Goal: Ask a question: Seek information or help from site administrators or community

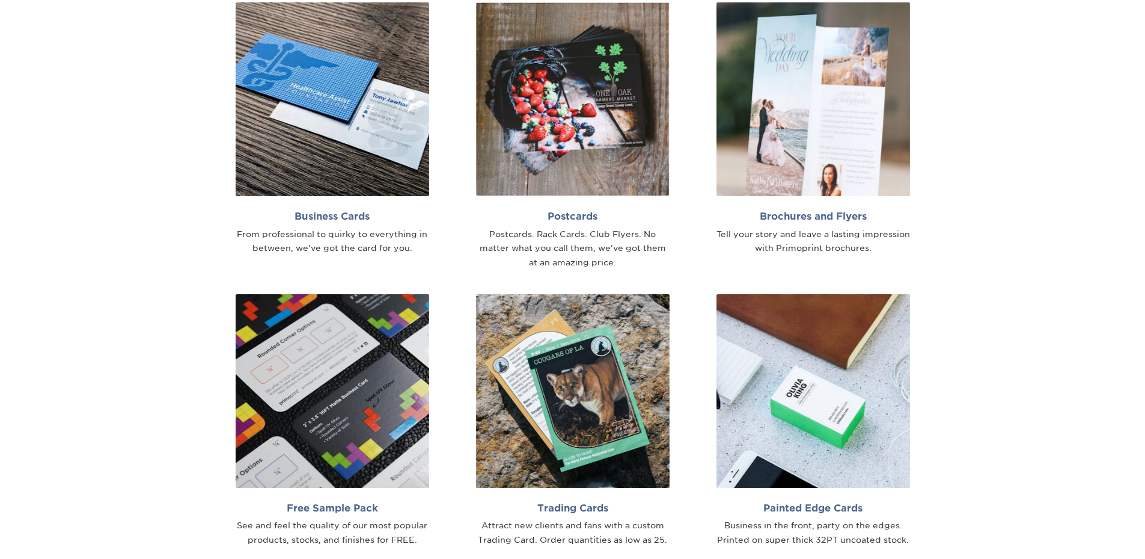
scroll to position [962, 0]
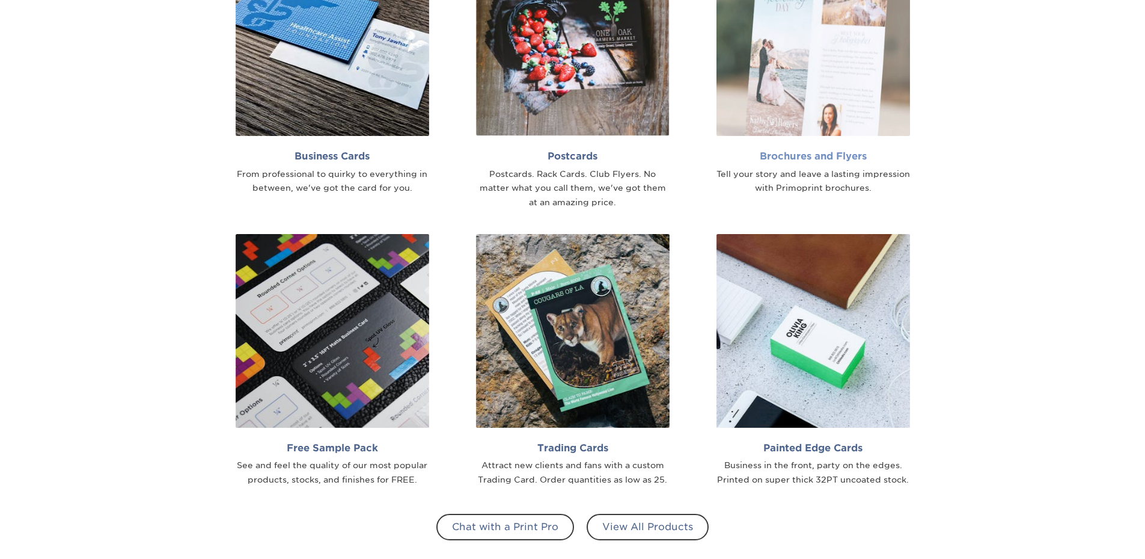
click at [807, 154] on h2 "Brochures and Flyers" at bounding box center [814, 155] width 194 height 11
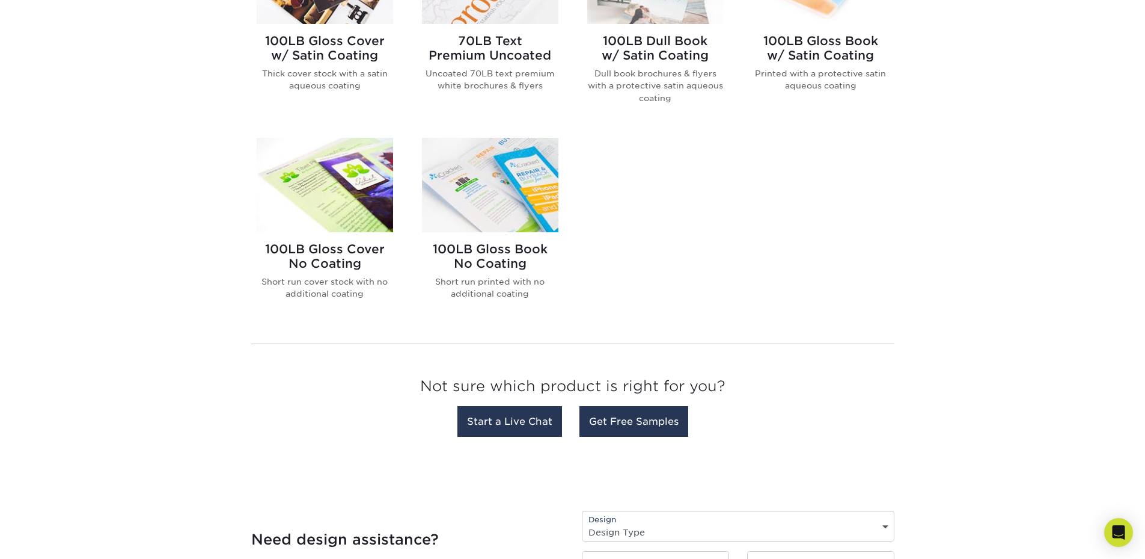
scroll to position [775, 0]
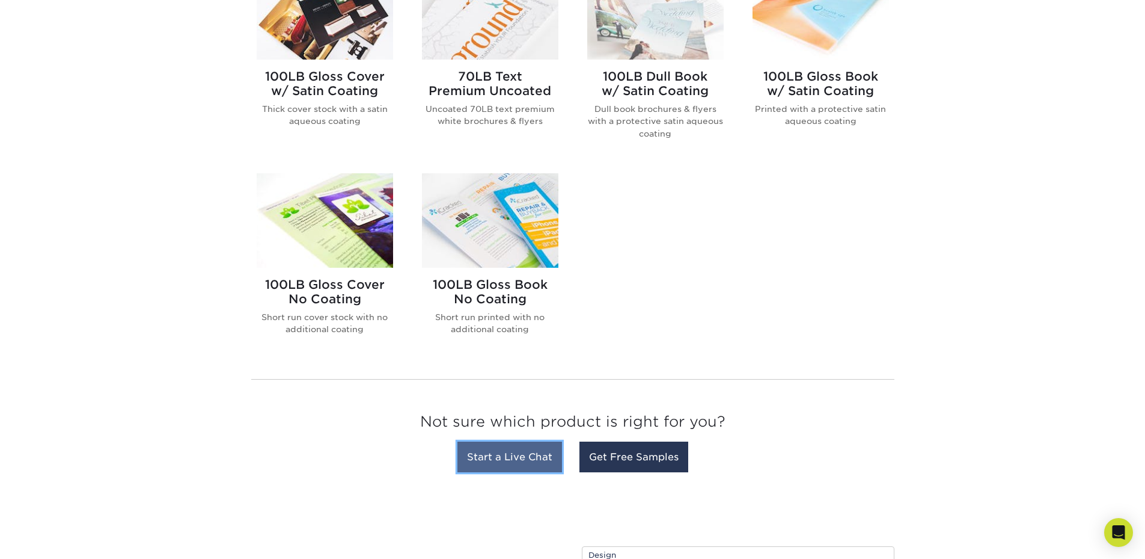
click at [509, 457] on link "Start a Live Chat" at bounding box center [510, 456] width 105 height 31
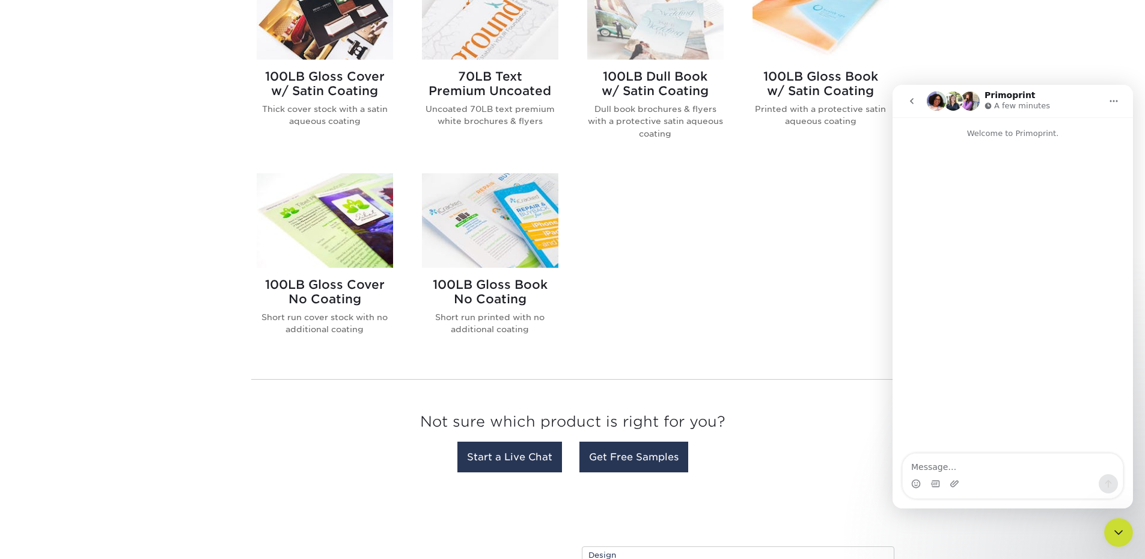
scroll to position [0, 0]
click at [977, 467] on textarea "Message…" at bounding box center [1013, 463] width 220 height 20
click at [917, 470] on textarea "Hi. I'm looking for a quote for 500 color flyers. They han be tw" at bounding box center [1013, 457] width 220 height 32
click at [954, 469] on textarea "Hi. I'm looking for a quote for 500 color flyers. They can be tw" at bounding box center [1013, 457] width 220 height 32
type textarea "Hi. I'm looking for a quote for 500 color flyers. They can be two to a standard…"
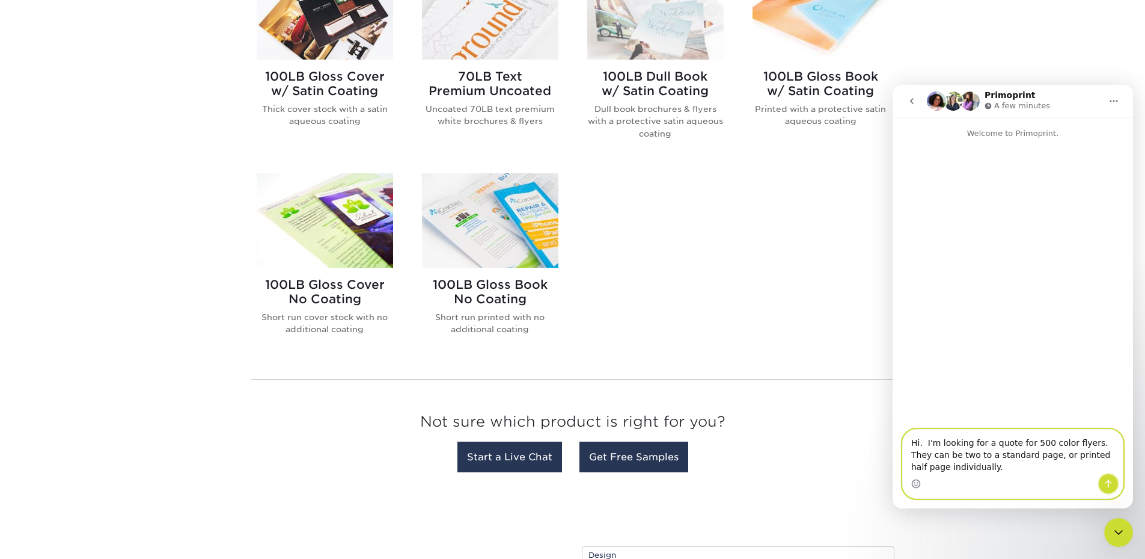
click at [1111, 486] on icon "Send a message…" at bounding box center [1109, 484] width 10 height 10
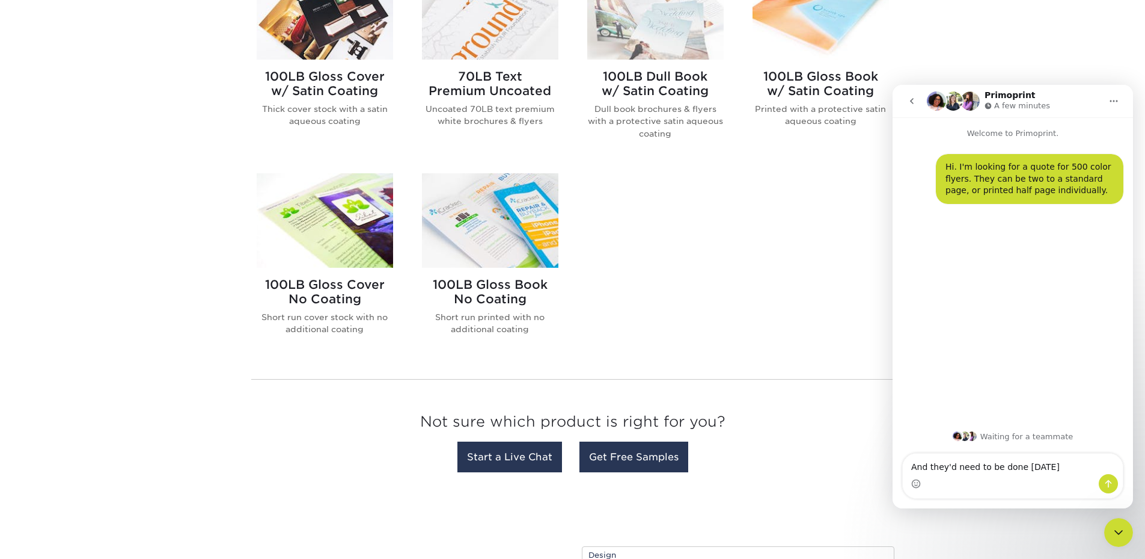
type textarea "And they'd need to be done today"
click at [1104, 484] on icon "Send a message…" at bounding box center [1109, 484] width 10 height 10
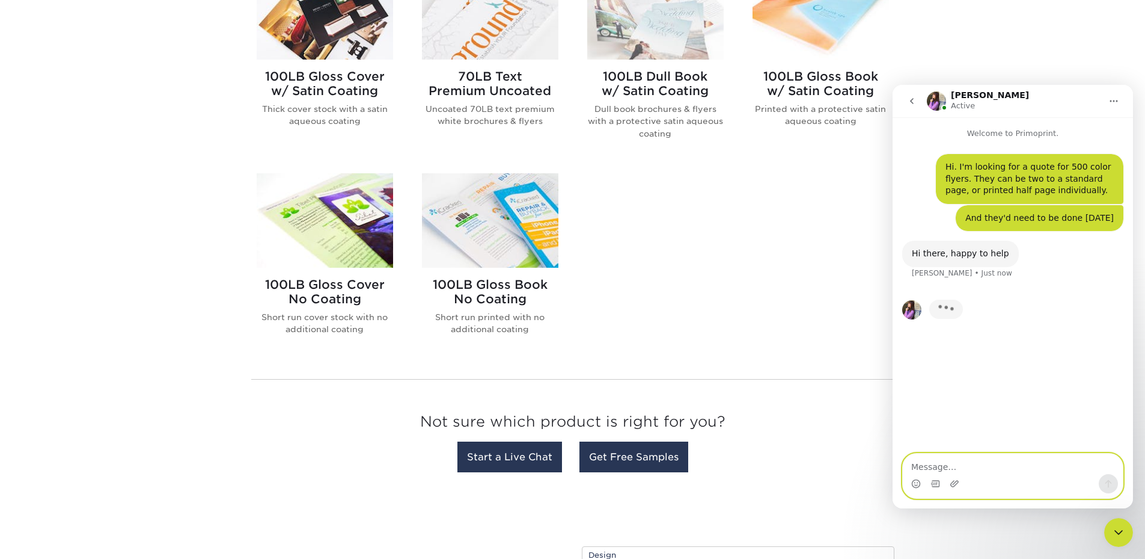
click at [965, 465] on textarea "Message…" at bounding box center [1013, 463] width 220 height 20
type textarea "It doesn't have to be heavy or glossy, but maybe at least 32lbs"
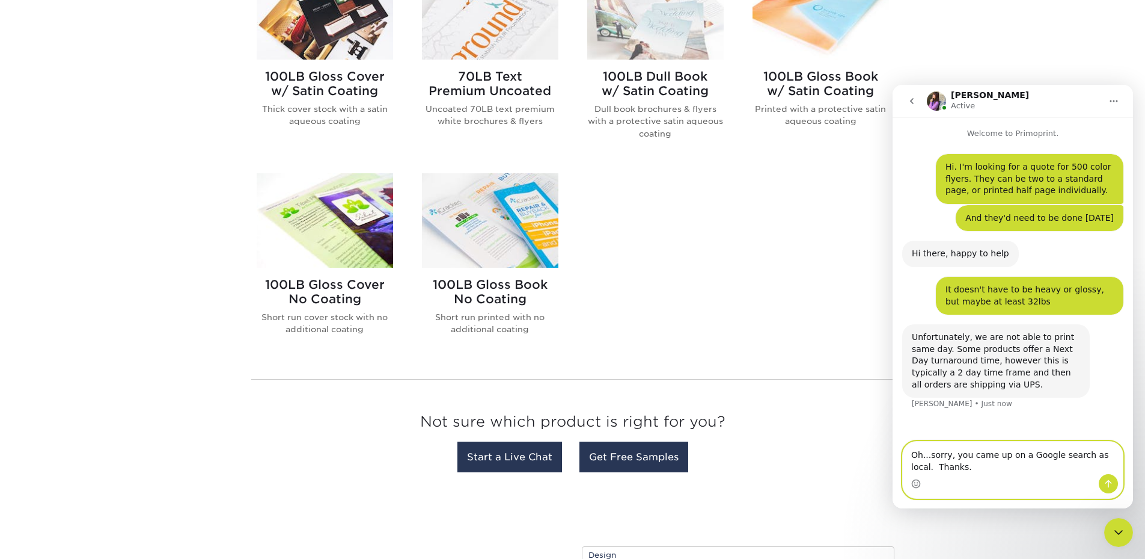
type textarea "Oh...sorry, you came up on a Google search as local. Thanks."
click at [1112, 485] on icon "Send a message…" at bounding box center [1109, 484] width 10 height 10
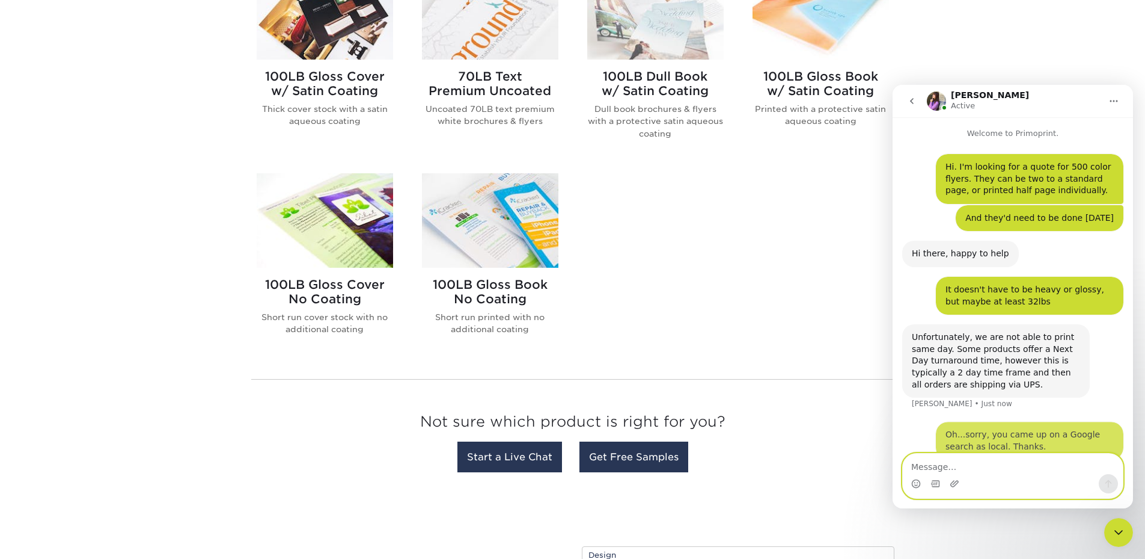
scroll to position [17, 0]
